Goal: Information Seeking & Learning: Learn about a topic

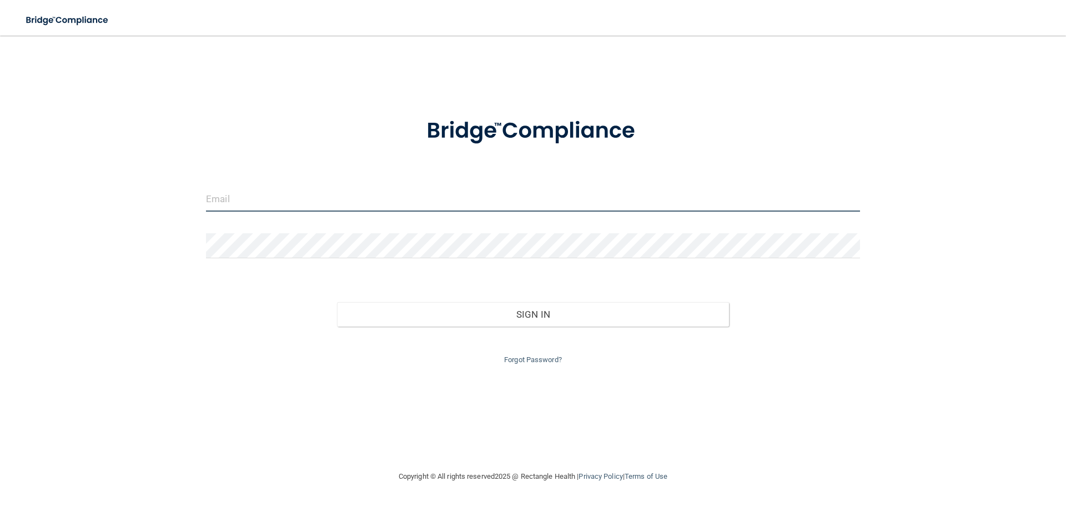
click at [288, 204] on input "email" at bounding box center [533, 199] width 654 height 25
type input "[EMAIL_ADDRESS][DOMAIN_NAME]"
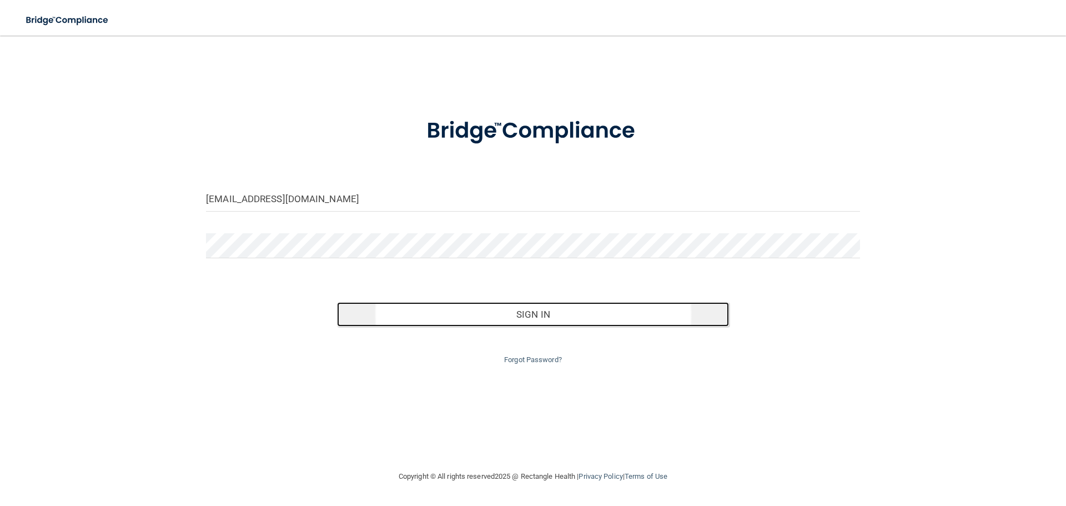
click at [544, 312] on button "Sign In" at bounding box center [533, 314] width 393 height 24
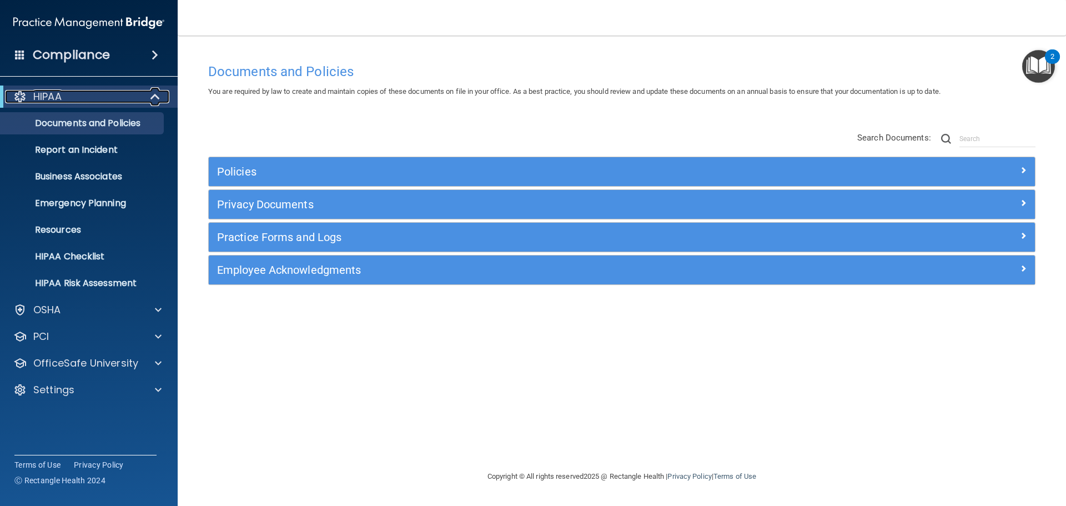
drag, startPoint x: 157, startPoint y: 98, endPoint x: 387, endPoint y: 8, distance: 247.2
click at [157, 98] on span at bounding box center [156, 96] width 9 height 13
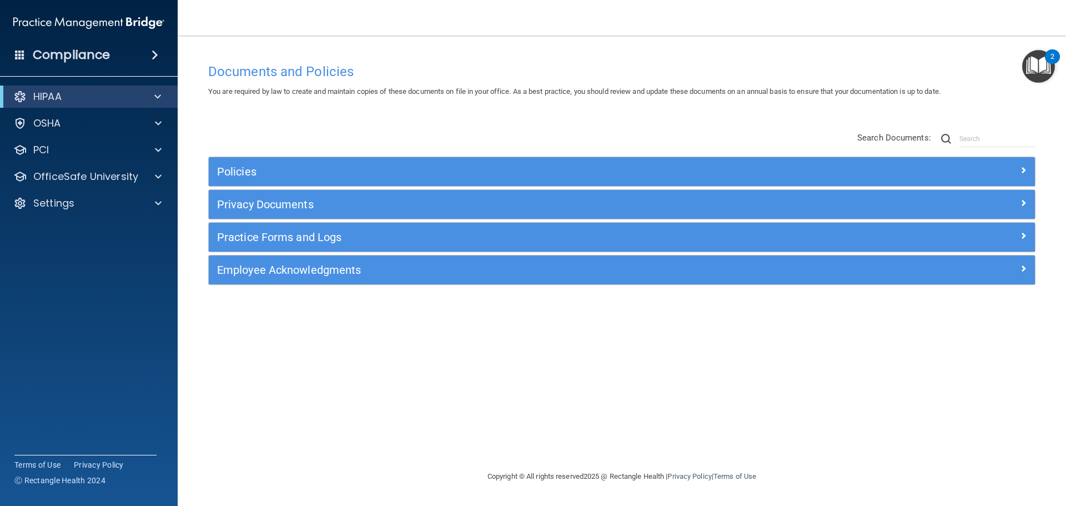
click at [154, 55] on span at bounding box center [155, 54] width 7 height 13
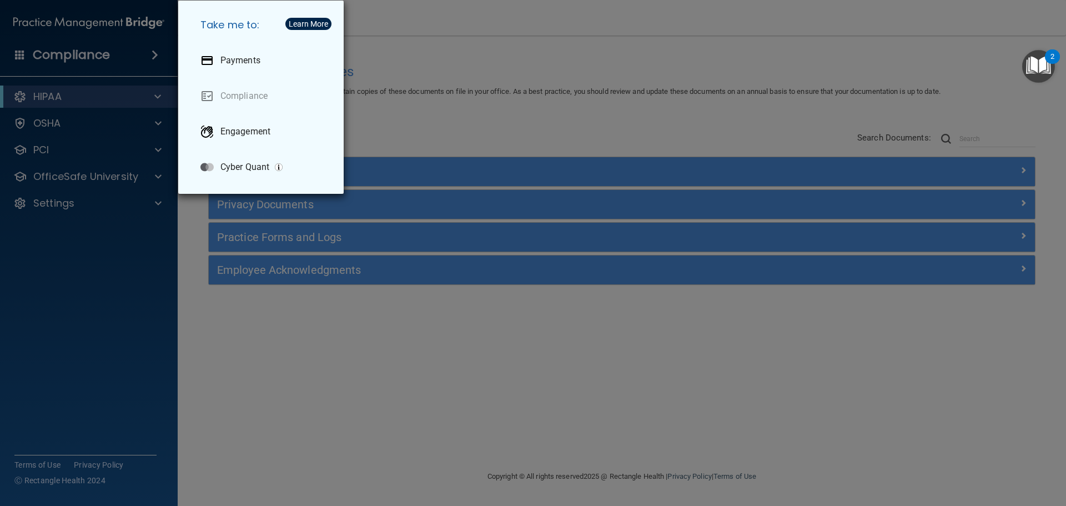
click at [371, 88] on div "Take me to: Payments Compliance Engagement Cyber Quant" at bounding box center [533, 253] width 1066 height 506
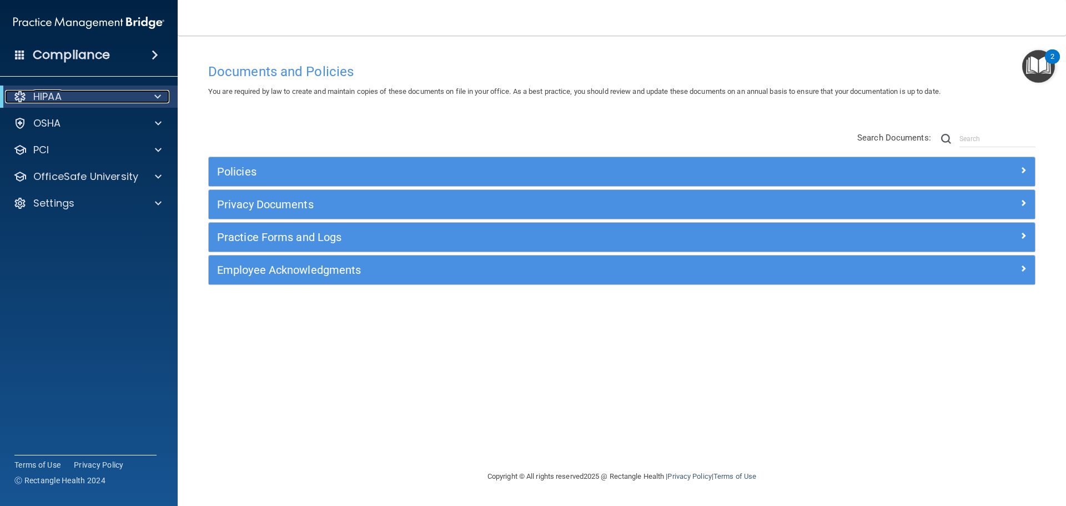
click at [104, 96] on div "HIPAA" at bounding box center [73, 96] width 137 height 13
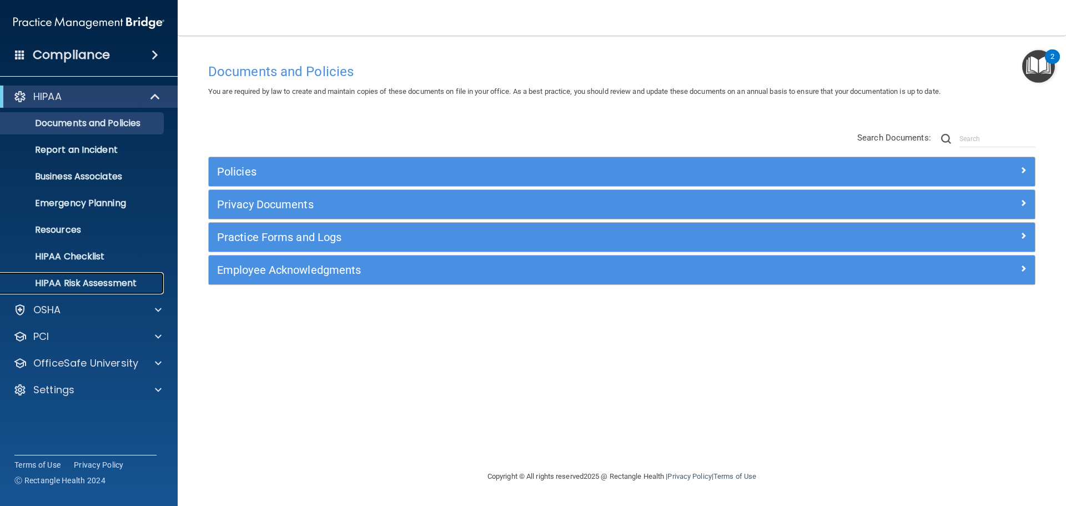
click at [138, 283] on p "HIPAA Risk Assessment" at bounding box center [83, 283] width 152 height 11
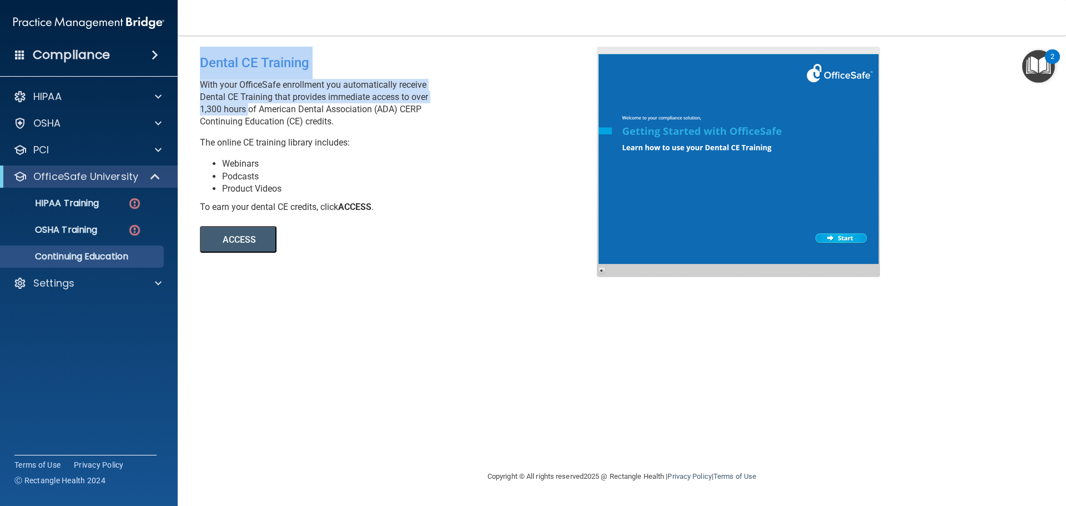
drag, startPoint x: 247, startPoint y: 107, endPoint x: 187, endPoint y: 109, distance: 59.5
click at [187, 109] on main "Dental CE Training With your OfficeSafe enrollment you automatically receive De…" at bounding box center [622, 271] width 889 height 470
click at [237, 108] on p "With your OfficeSafe enrollment you automatically receive Dental CE Training th…" at bounding box center [402, 103] width 405 height 49
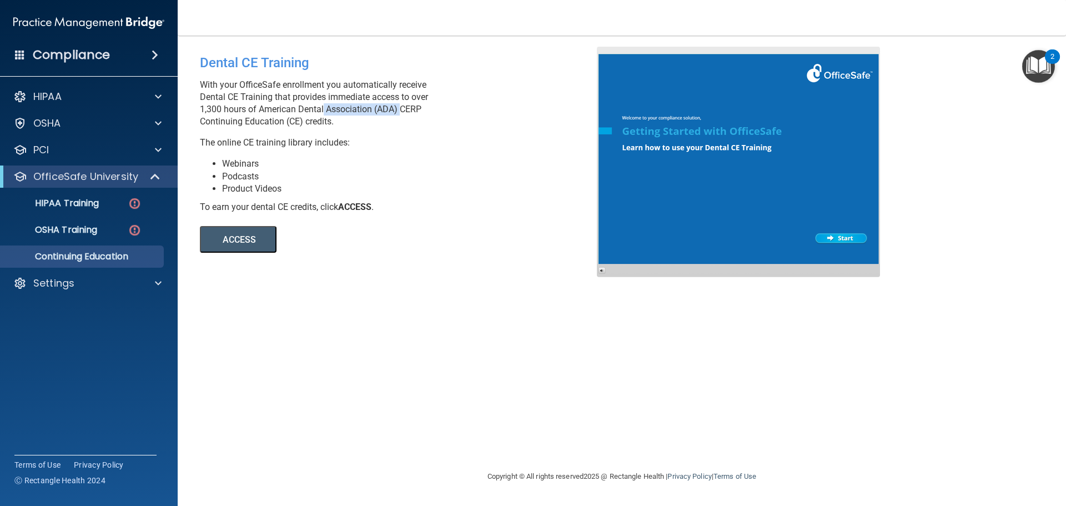
drag, startPoint x: 400, startPoint y: 109, endPoint x: 320, endPoint y: 111, distance: 80.0
click at [320, 111] on p "With your OfficeSafe enrollment you automatically receive Dental CE Training th…" at bounding box center [402, 103] width 405 height 49
click at [317, 136] on div "With your OfficeSafe enrollment you automatically receive Dental CE Training th…" at bounding box center [402, 114] width 405 height 70
click at [260, 238] on button "ACCESS" at bounding box center [238, 239] width 77 height 27
click at [148, 200] on div "HIPAA Training" at bounding box center [83, 203] width 152 height 11
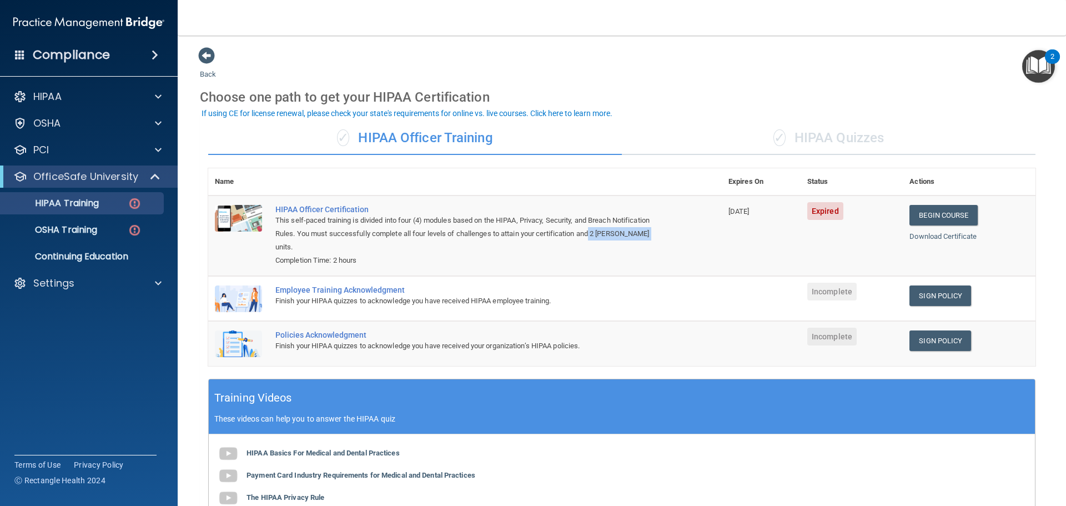
drag, startPoint x: 655, startPoint y: 234, endPoint x: 594, endPoint y: 236, distance: 61.1
click at [594, 236] on div "This self-paced training is divided into four (4) modules based on the HIPAA, P…" at bounding box center [470, 234] width 391 height 40
click at [538, 222] on div "This self-paced training is divided into four (4) modules based on the HIPAA, P…" at bounding box center [470, 234] width 391 height 40
